Goal: Task Accomplishment & Management: Use online tool/utility

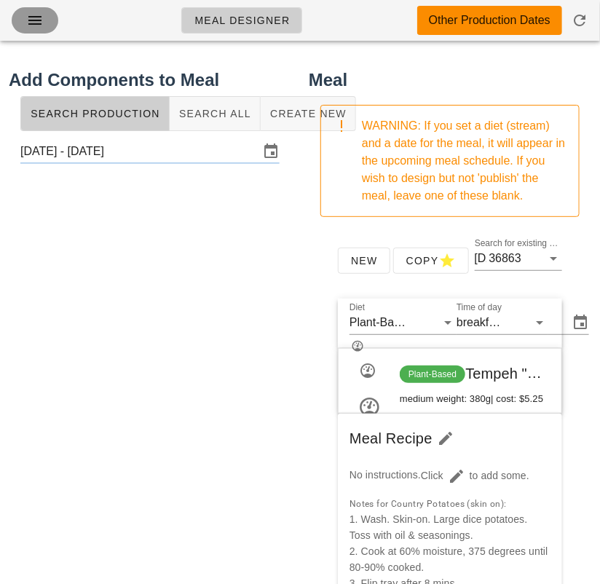
click at [28, 22] on icon "button" at bounding box center [34, 20] width 17 height 17
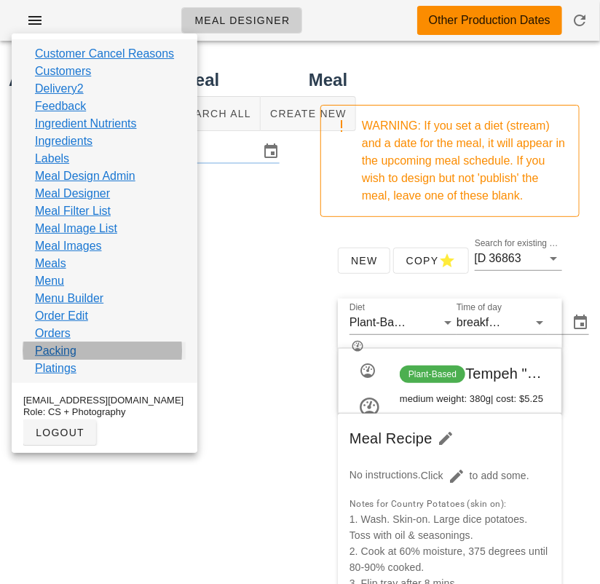
click at [51, 353] on link "Packing" at bounding box center [55, 350] width 41 height 17
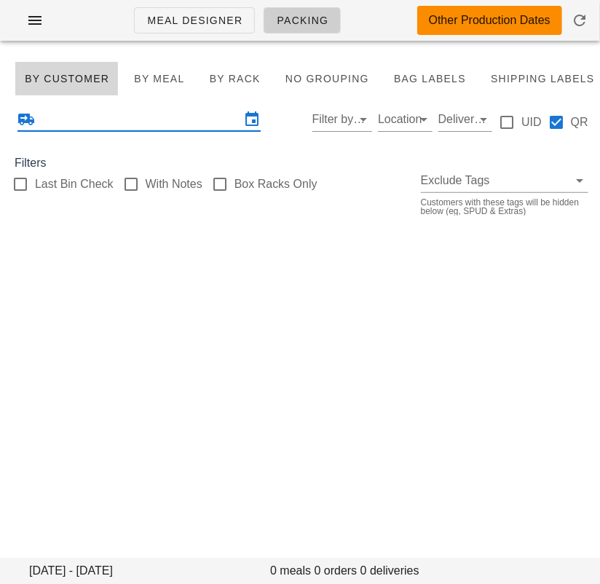
click at [112, 123] on input "text" at bounding box center [139, 119] width 202 height 23
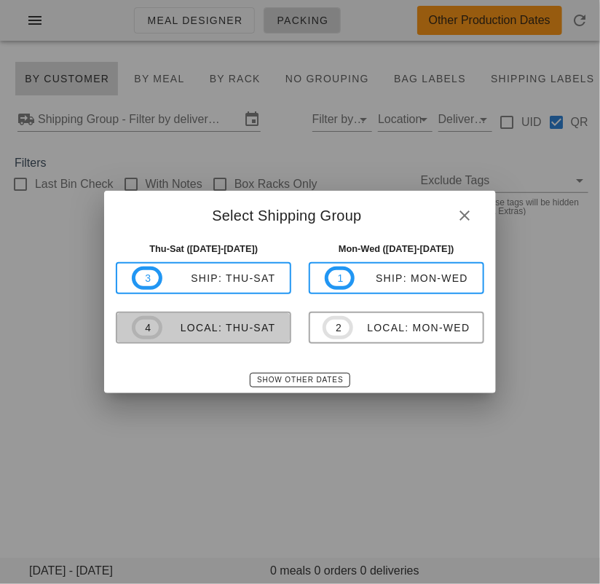
click at [228, 331] on div "local: Thu-Sat" at bounding box center [219, 328] width 114 height 12
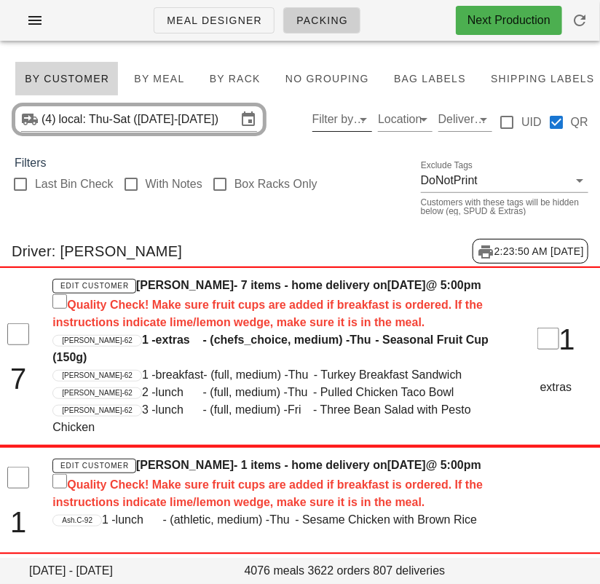
click at [323, 122] on input "Filter by driver" at bounding box center [330, 119] width 37 height 23
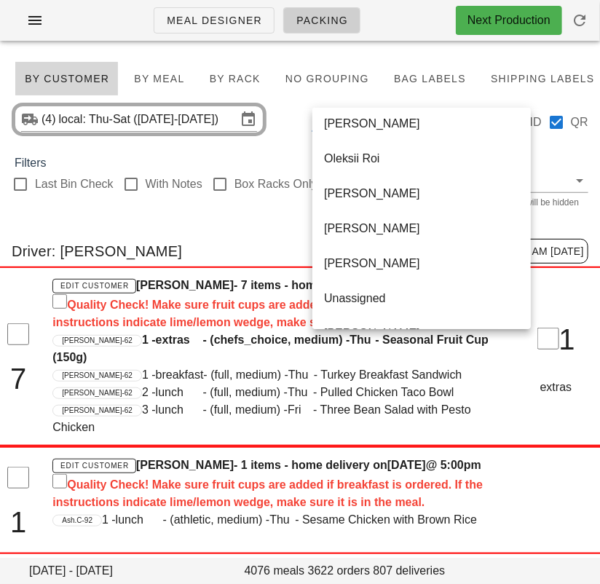
scroll to position [908, 0]
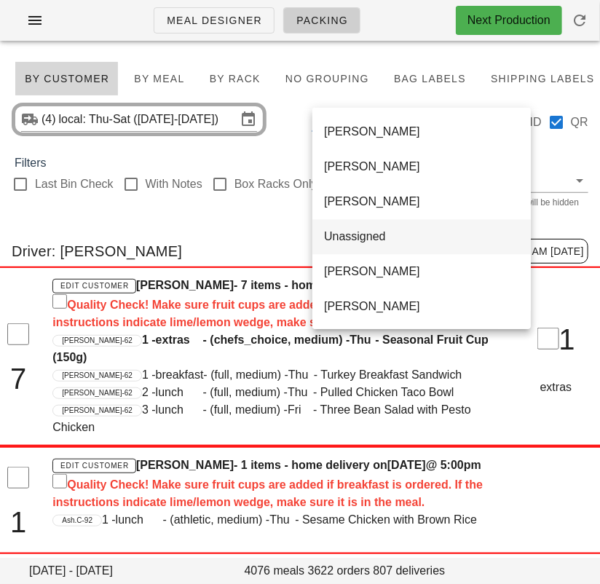
click at [357, 240] on div "Unassigned" at bounding box center [421, 236] width 195 height 14
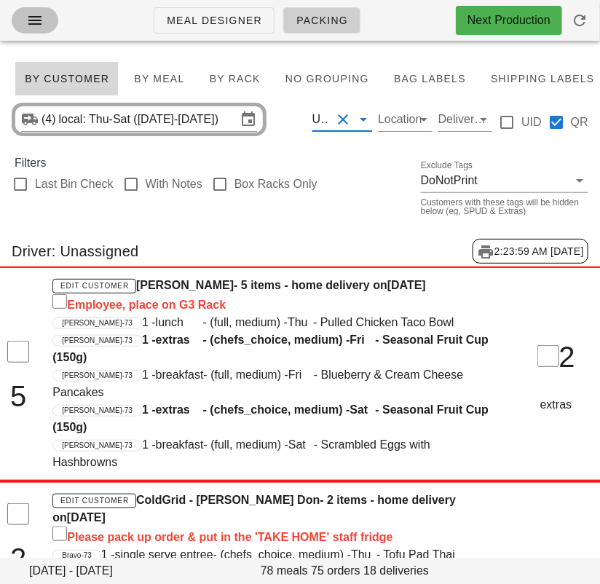
click at [29, 20] on icon "button" at bounding box center [34, 20] width 17 height 17
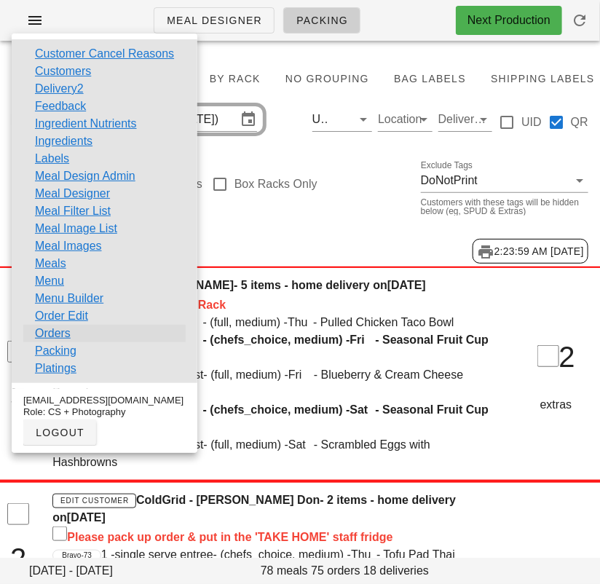
click at [54, 330] on link "Orders" at bounding box center [53, 333] width 36 height 17
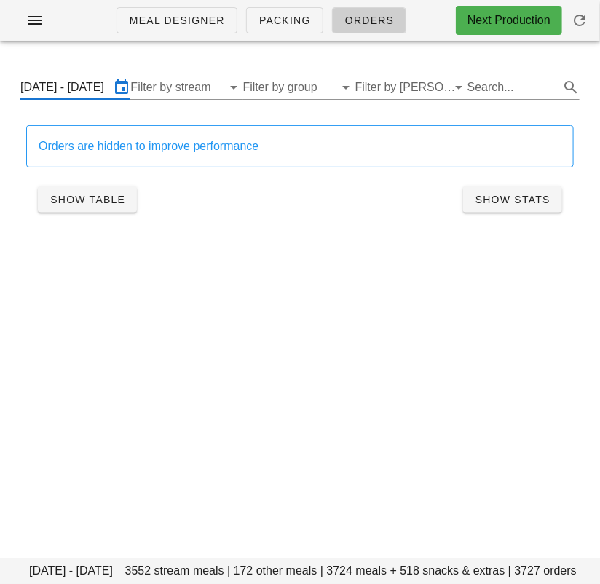
click at [80, 89] on input "[DATE] - [DATE]" at bounding box center [65, 87] width 90 height 23
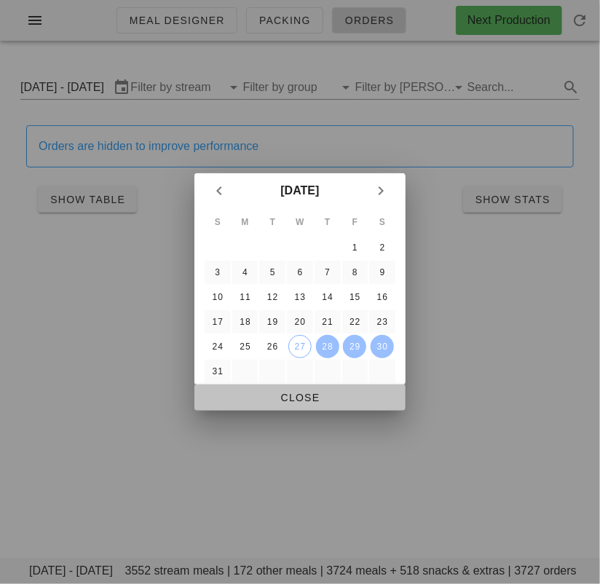
click at [295, 403] on span "Close" at bounding box center [300, 398] width 188 height 12
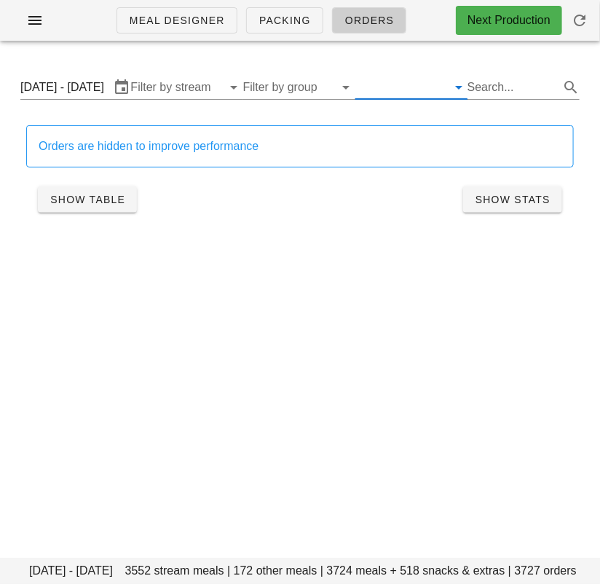
click at [372, 93] on input "text" at bounding box center [399, 87] width 89 height 23
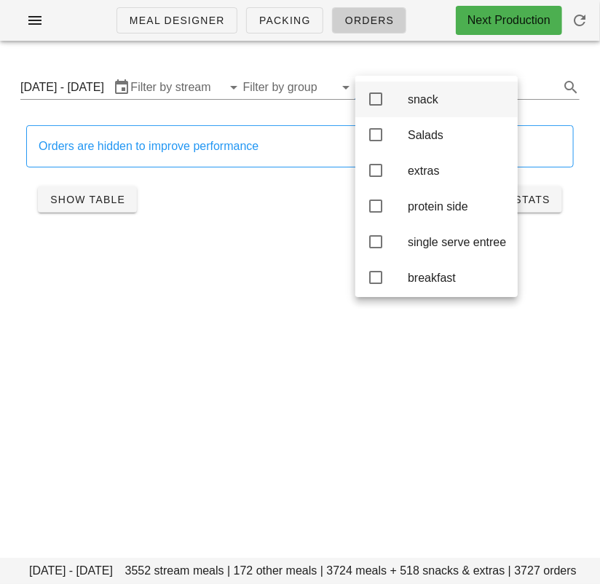
click at [371, 99] on icon at bounding box center [375, 98] width 17 height 17
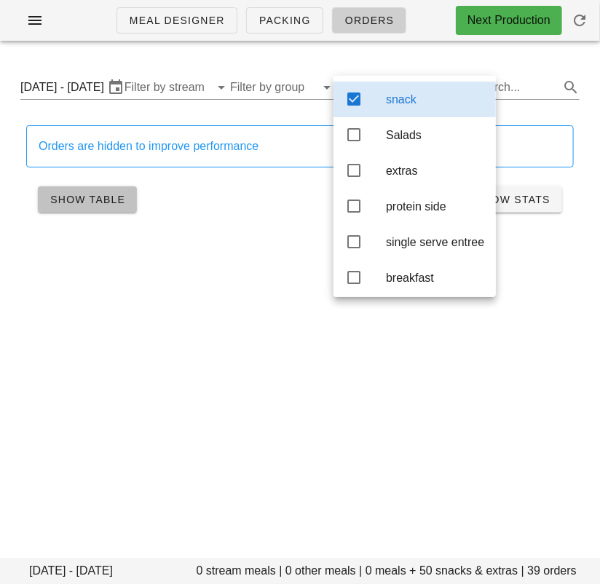
click at [96, 199] on span "Show Table" at bounding box center [87, 200] width 76 height 12
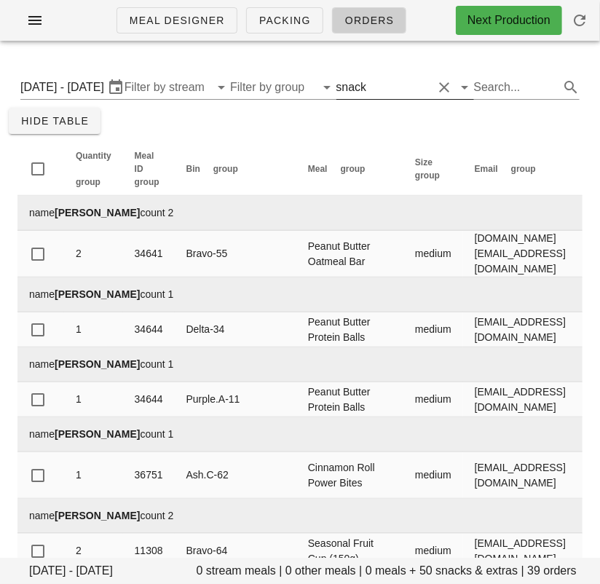
click at [370, 87] on input "text" at bounding box center [400, 87] width 63 height 23
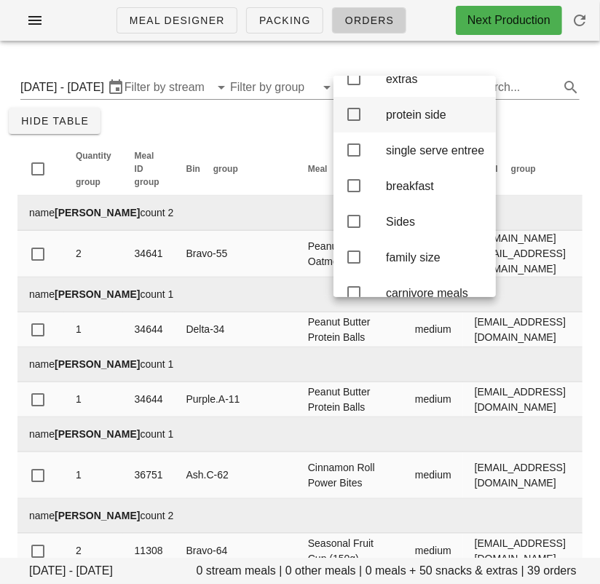
scroll to position [160, 0]
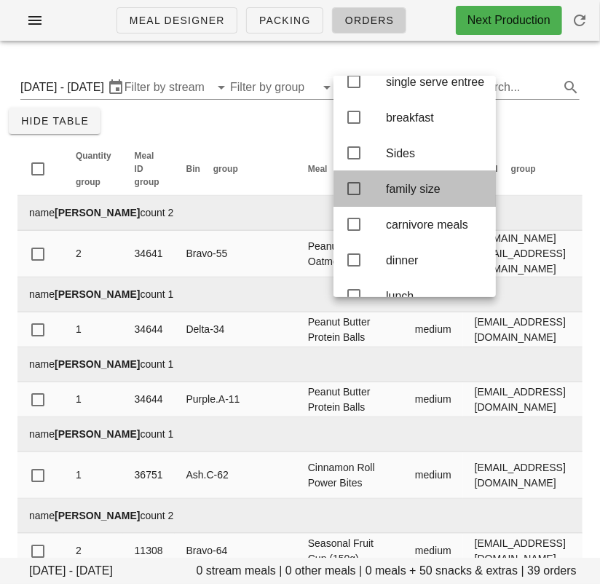
click at [355, 197] on icon at bounding box center [353, 188] width 17 height 17
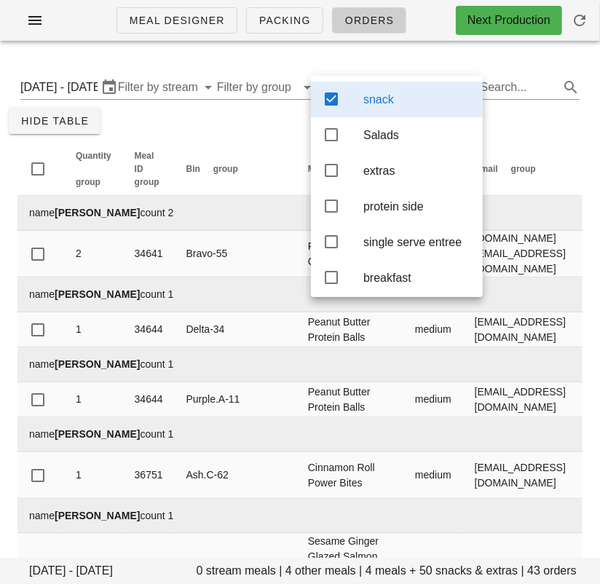
click at [332, 94] on icon at bounding box center [330, 98] width 17 height 17
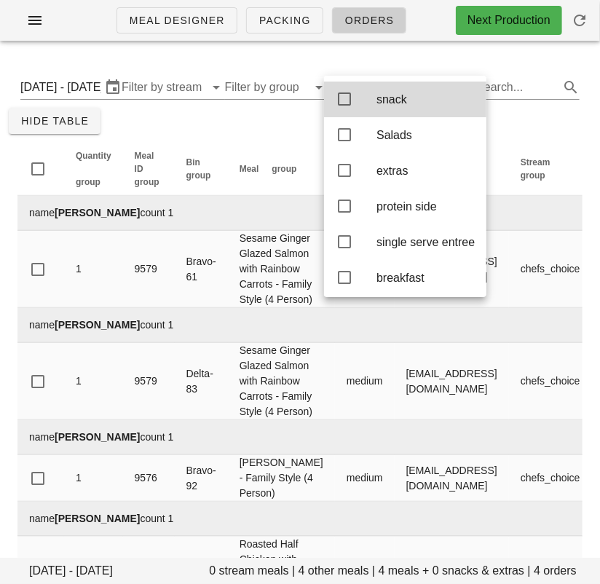
click at [175, 132] on div "[DATE] - [DATE] 0 stream meals | 4 other meals | 4 meals + 0 snacks & extras | …" at bounding box center [300, 351] width 600 height 587
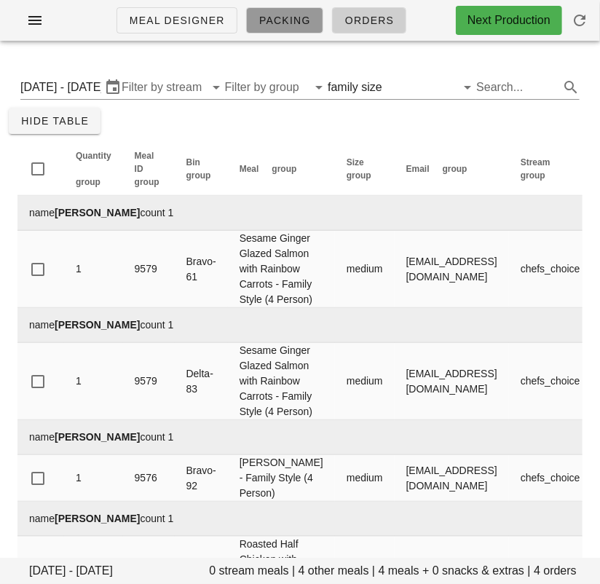
click at [266, 23] on span "Packing" at bounding box center [284, 21] width 52 height 12
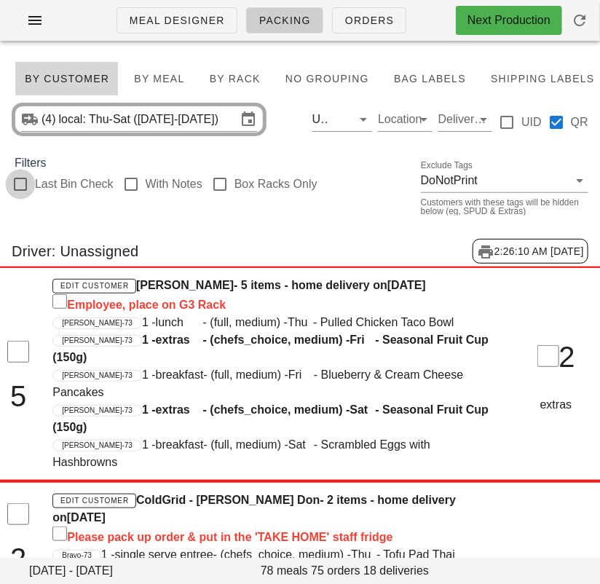
click at [28, 186] on div at bounding box center [20, 184] width 25 height 25
checkbox input "true"
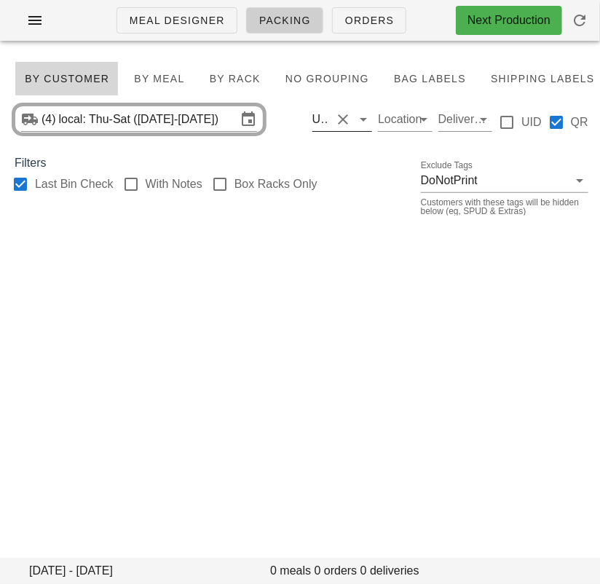
click at [344, 119] on button "Clear Filter by driver" at bounding box center [342, 119] width 17 height 17
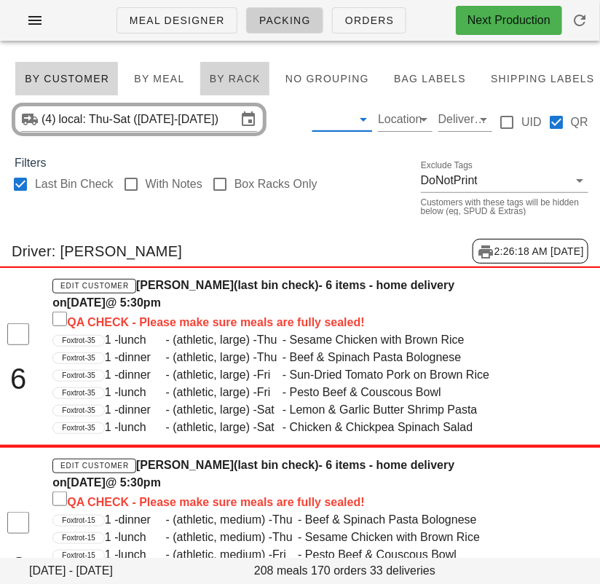
click at [227, 73] on span "By Rack" at bounding box center [235, 79] width 52 height 12
